Goal: Task Accomplishment & Management: Manage account settings

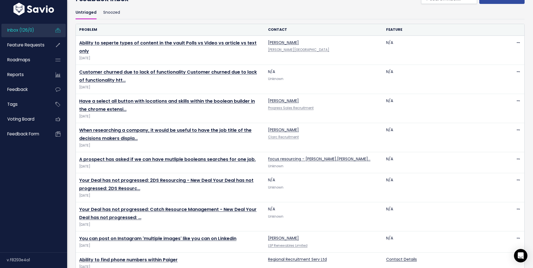
scroll to position [32, 0]
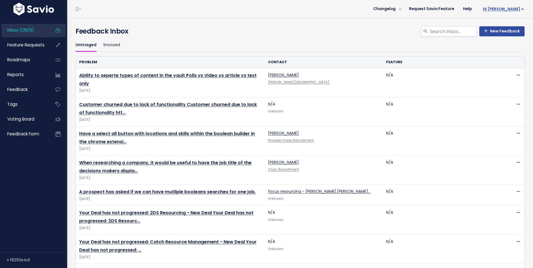
click at [515, 9] on span "Hi [PERSON_NAME]" at bounding box center [503, 9] width 41 height 4
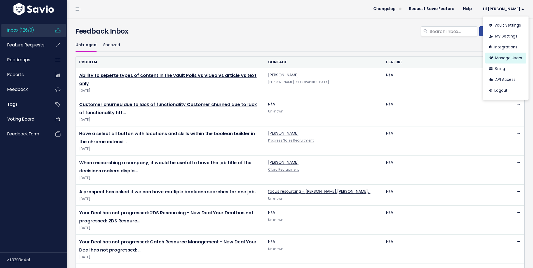
click at [507, 61] on link "Manage Users" at bounding box center [505, 58] width 41 height 11
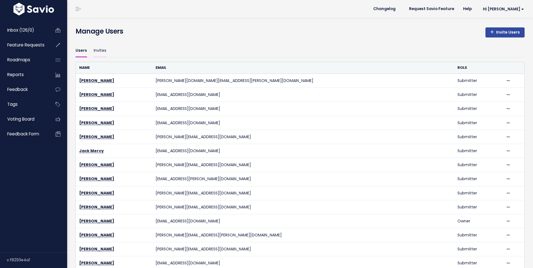
click at [98, 53] on link "Invites" at bounding box center [100, 50] width 13 height 13
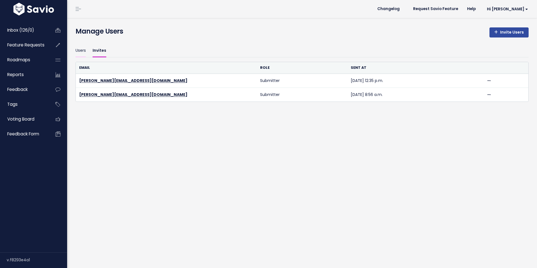
click at [82, 51] on link "Users" at bounding box center [81, 50] width 10 height 13
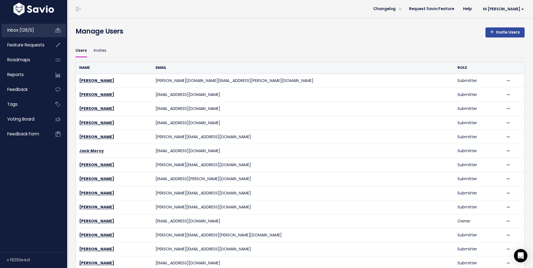
click at [21, 30] on span "Inbox (126/0)" at bounding box center [20, 30] width 27 height 6
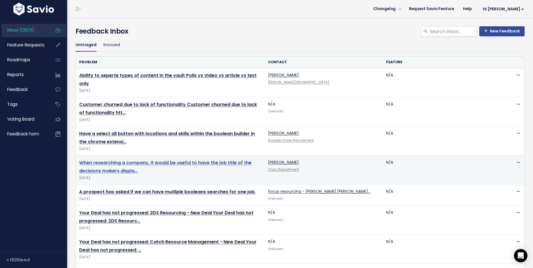
click at [111, 165] on link "When researching a company, it would be useful to have the job title of the dec…" at bounding box center [165, 167] width 172 height 15
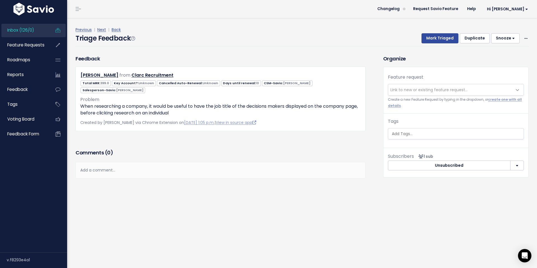
click at [23, 30] on span "Inbox (126/0)" at bounding box center [20, 30] width 27 height 6
